Goal: Transaction & Acquisition: Purchase product/service

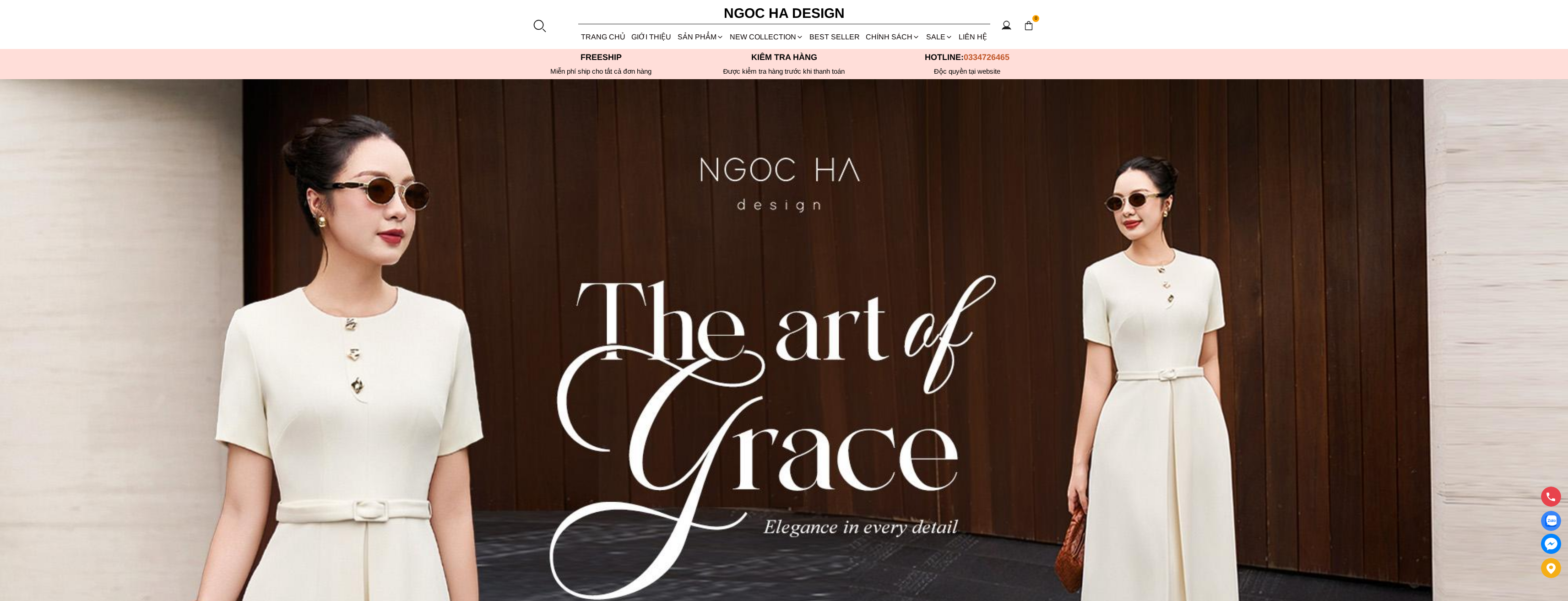
click at [547, 26] on section "0 Trang chủ Giới thiệu Sản phẩm Áo Áo thun Áo sơ mi Áo Peplum Áo lụa Áo len Quầ…" at bounding box center [784, 24] width 1568 height 49
click at [544, 26] on div at bounding box center [539, 26] width 13 height 13
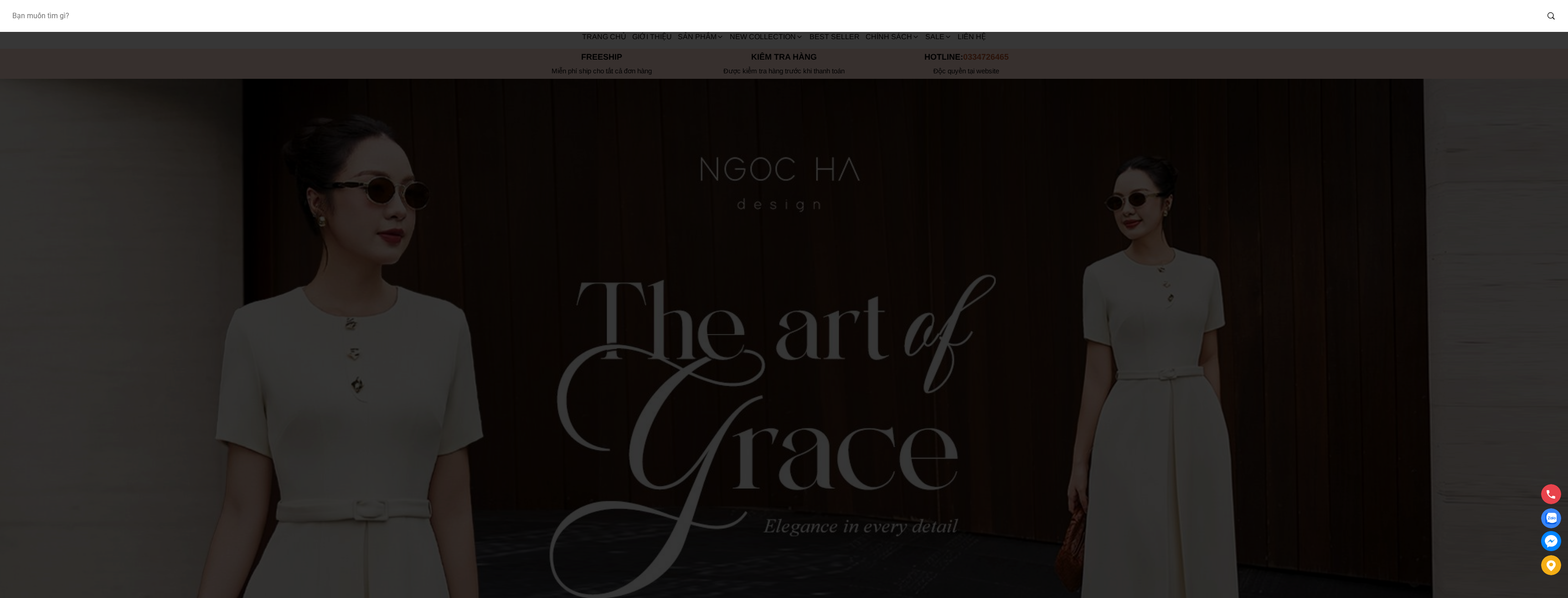
click at [115, 15] on input "Input search Bạn muốn tìm gì?" at bounding box center [771, 16] width 1535 height 21
type input "a1078"
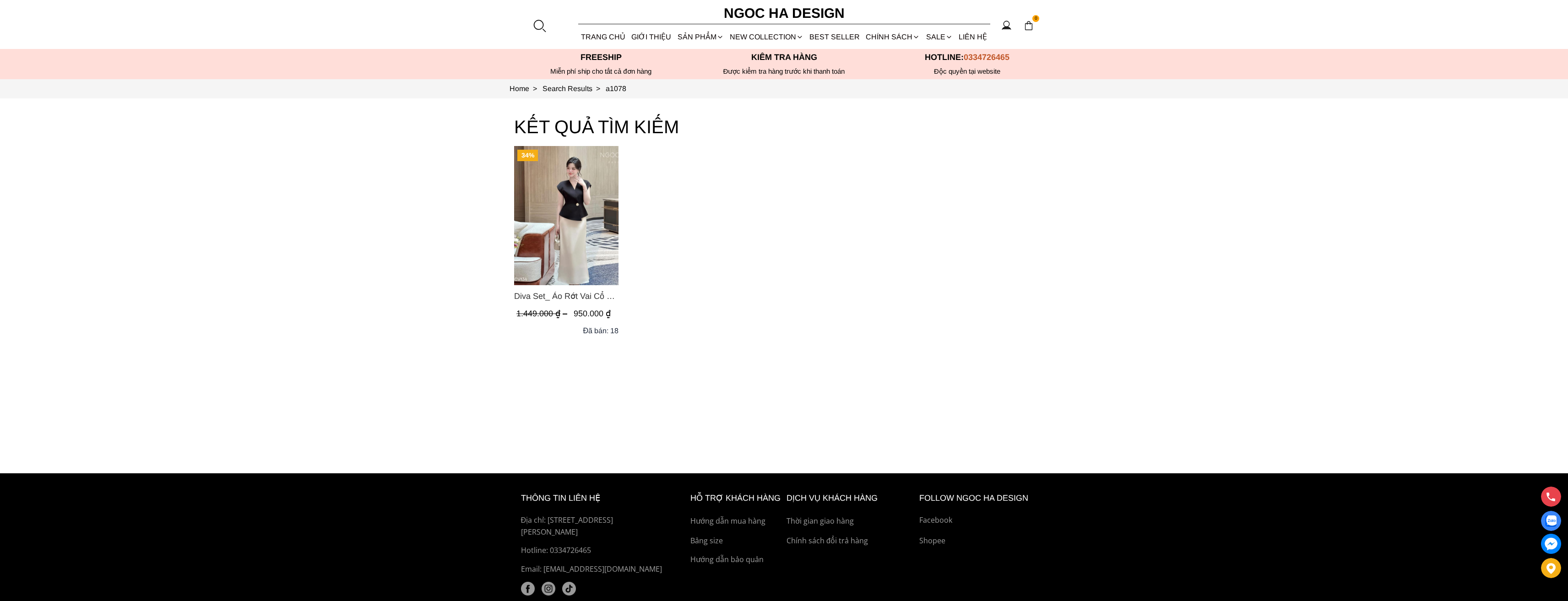
click at [546, 196] on img "Product image - Diva Set_ Áo Rớt Vai Cổ V, Chân Váy Lụa Đuôi Cá A1078+CV134" at bounding box center [566, 216] width 105 height 139
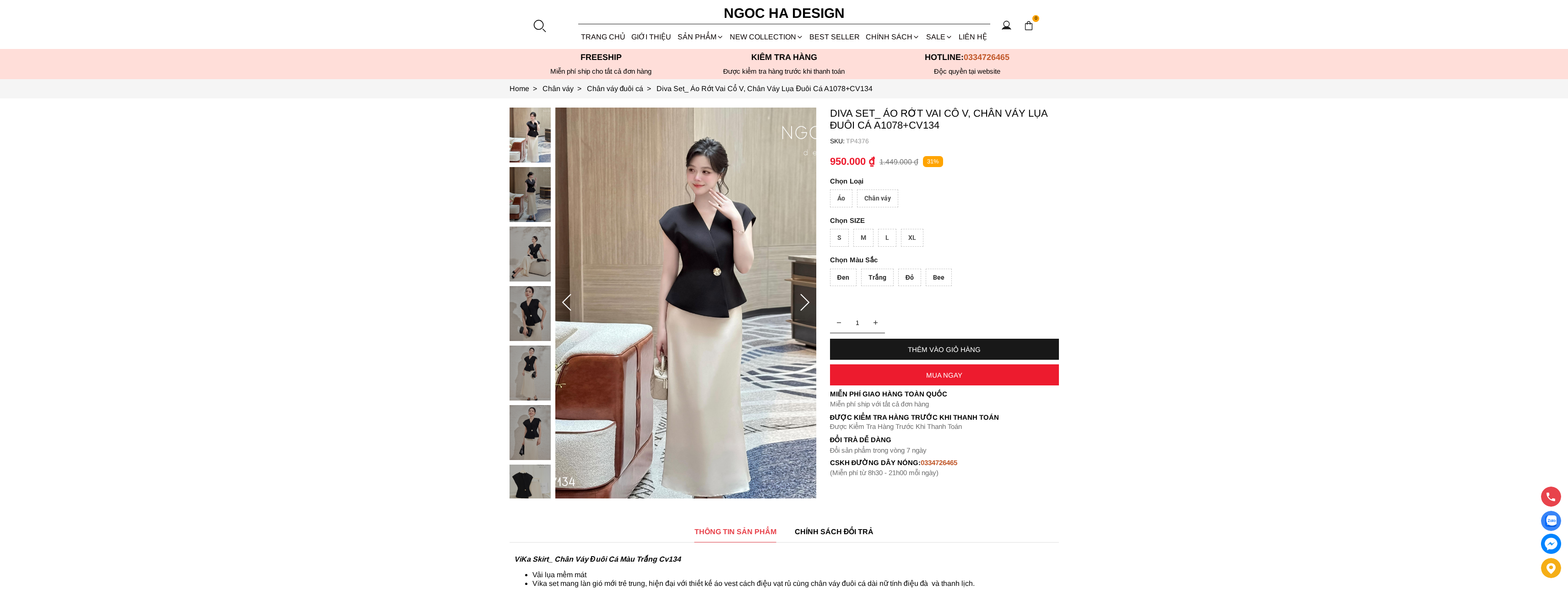
click at [866, 201] on div "Chân váy" at bounding box center [877, 198] width 41 height 18
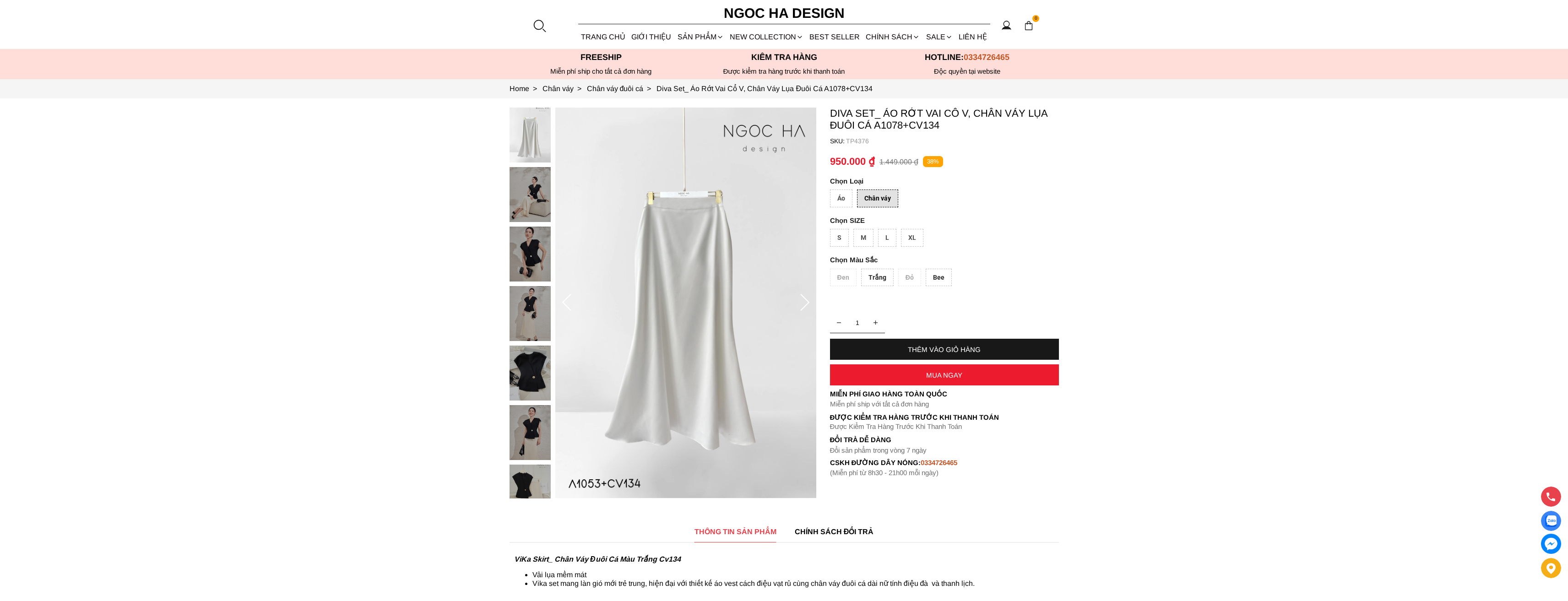
click at [863, 238] on div "M" at bounding box center [863, 237] width 20 height 18
click at [870, 273] on div "Trắng" at bounding box center [877, 278] width 32 height 18
